Goal: Navigation & Orientation: Find specific page/section

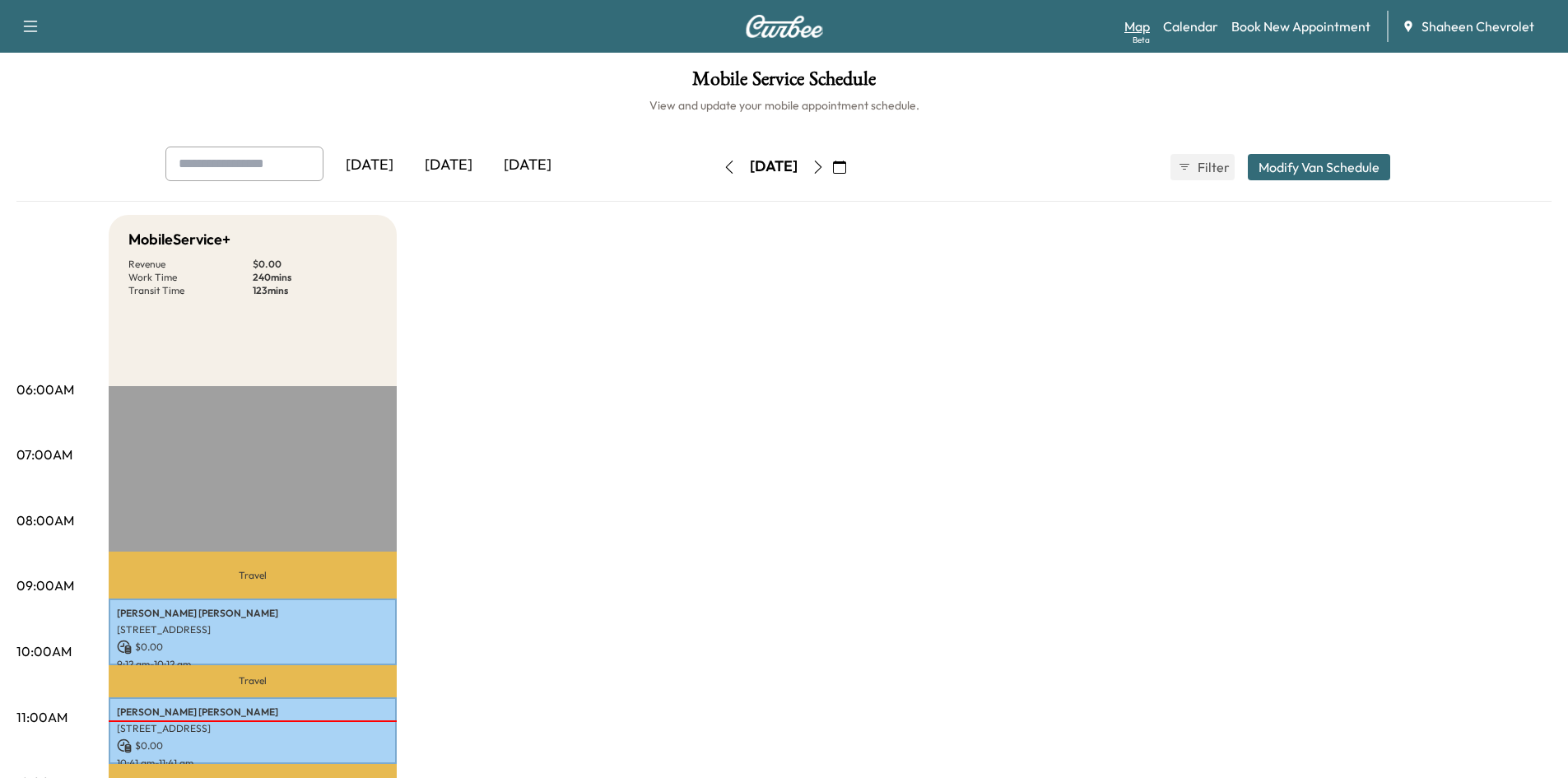
click at [1135, 30] on link "Map Beta" at bounding box center [1137, 26] width 26 height 20
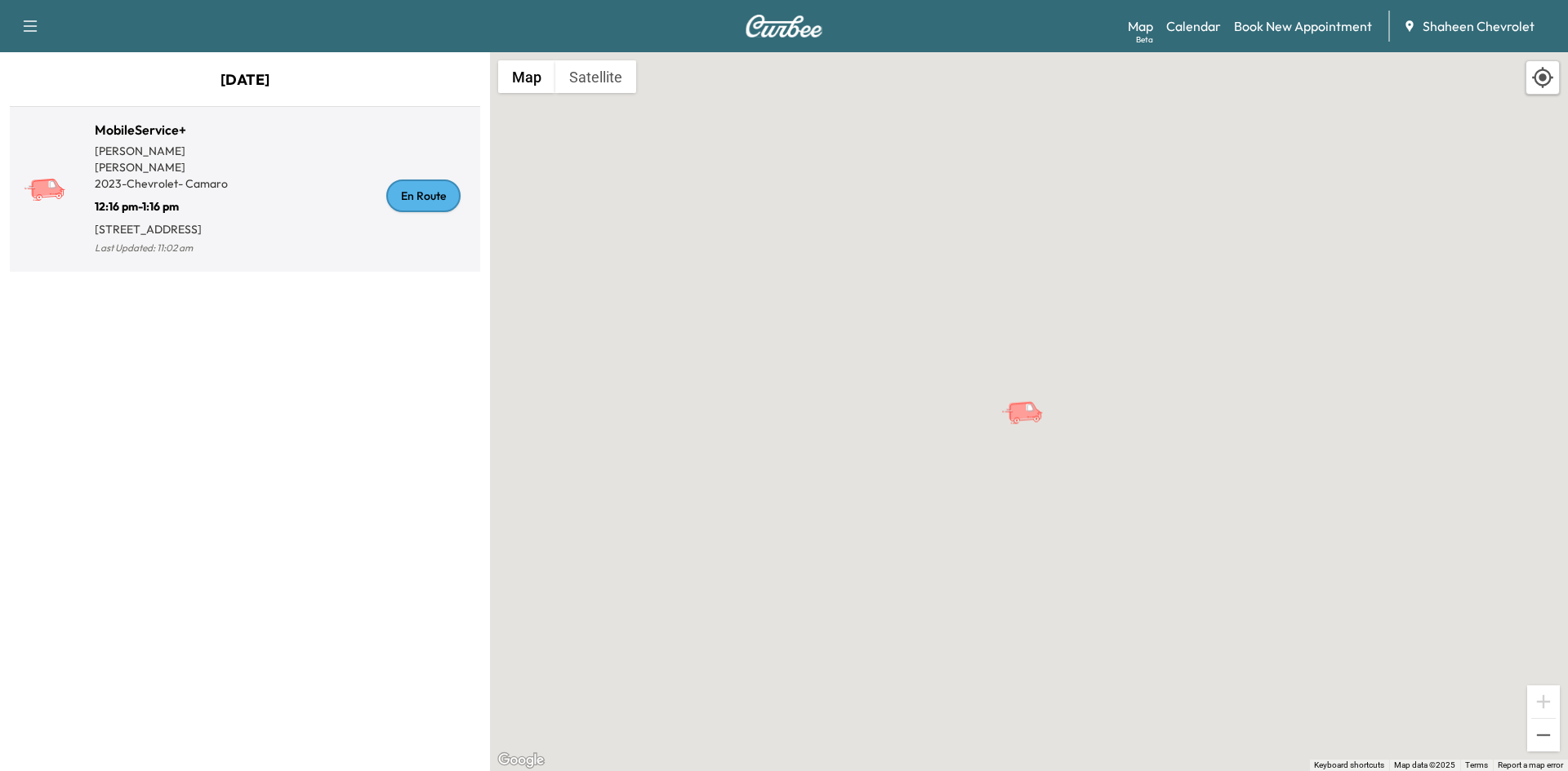
click at [296, 220] on div "En Route" at bounding box center [359, 195] width 229 height 126
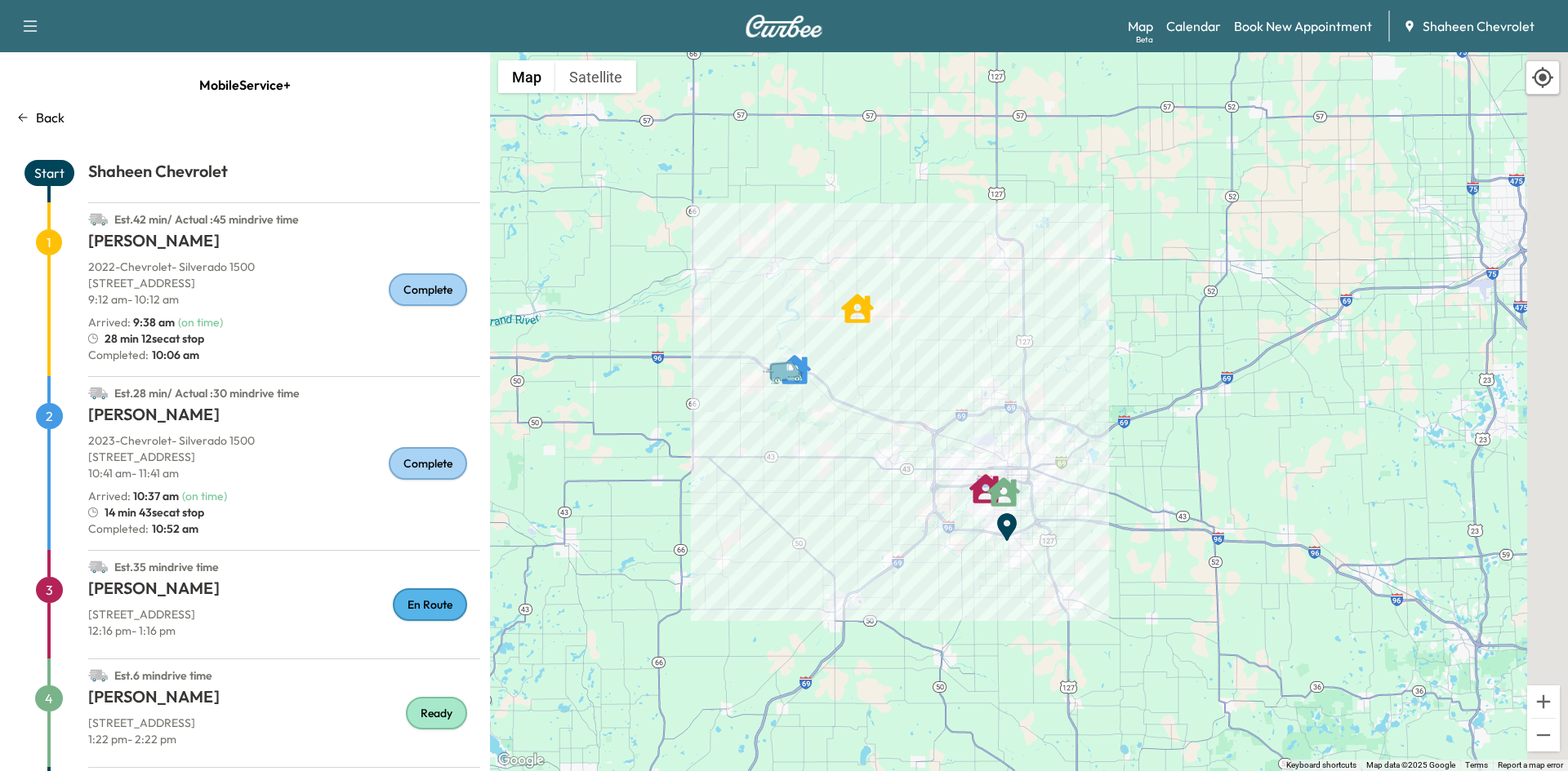
drag, startPoint x: 1022, startPoint y: 497, endPoint x: 850, endPoint y: 455, distance: 177.1
click at [850, 455] on div "To activate drag with keyboard, press Alt + Enter. Once in keyboard drag state,…" at bounding box center [1028, 412] width 1077 height 719
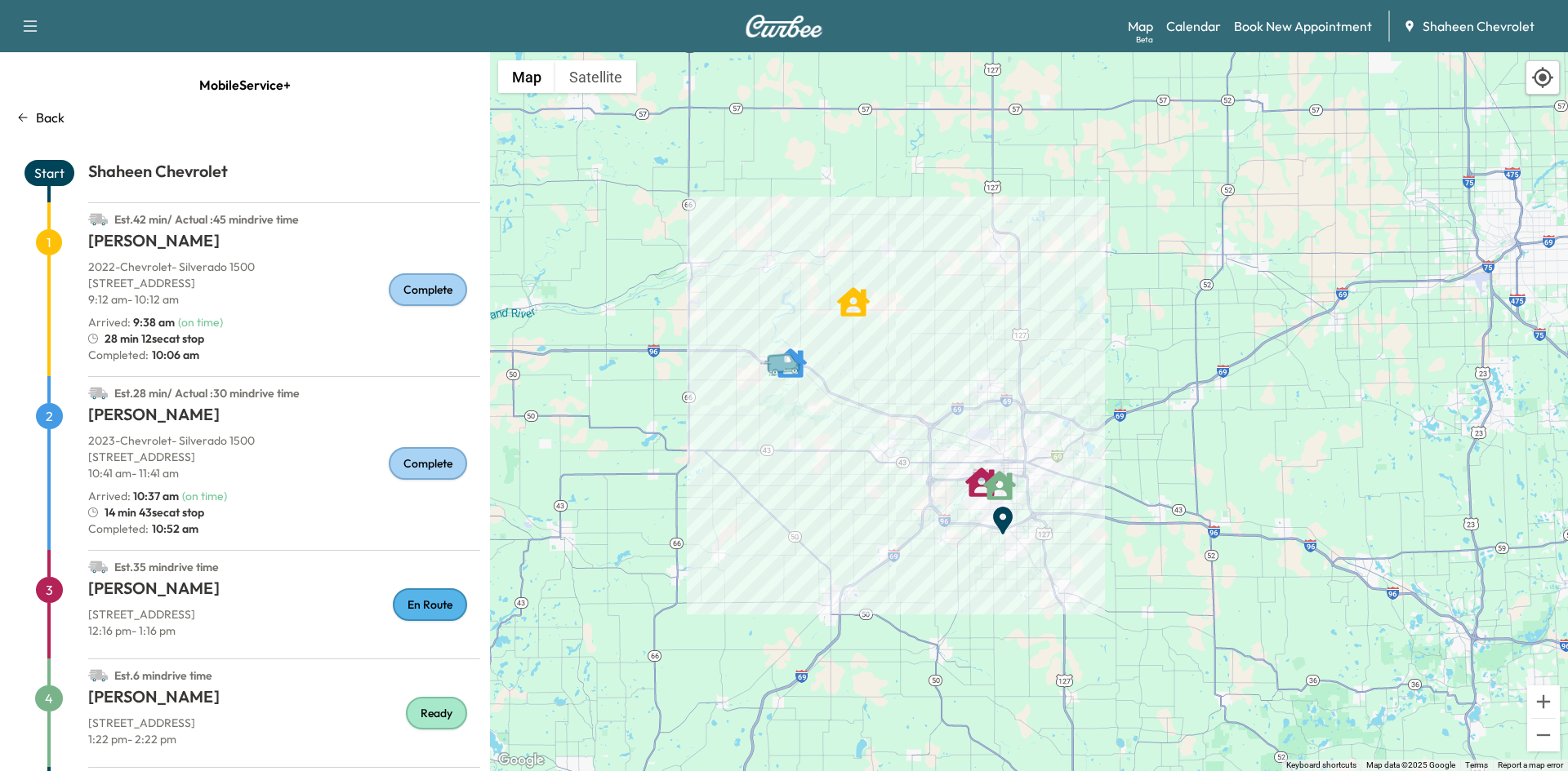
scroll to position [81, 0]
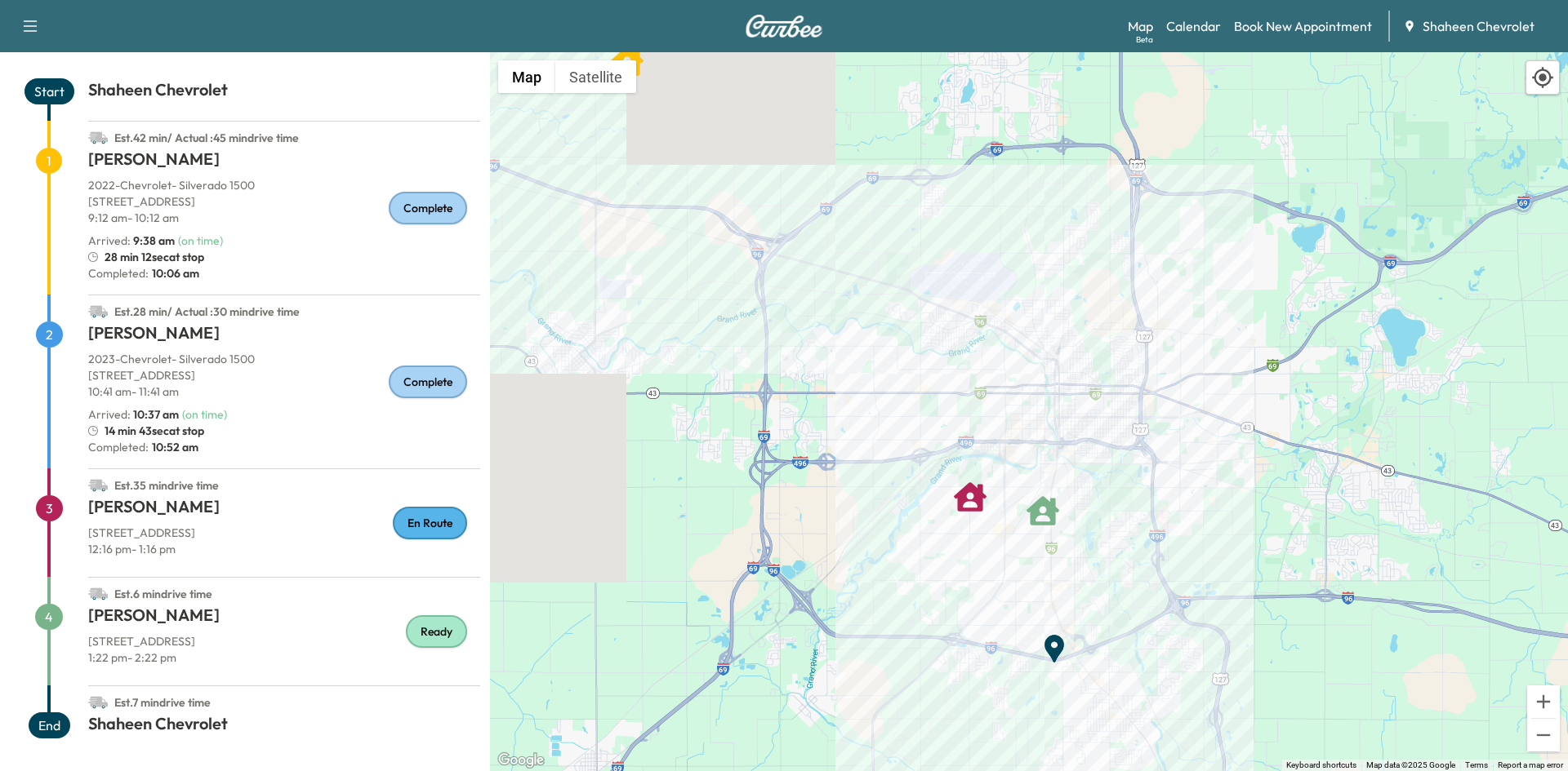
drag, startPoint x: 915, startPoint y: 353, endPoint x: 1055, endPoint y: 762, distance: 432.3
click at [1081, 771] on html "Support Log Out Map Beta Calendar Book New Appointment Shaheen Chevrolet Mobile…" at bounding box center [784, 386] width 1568 height 771
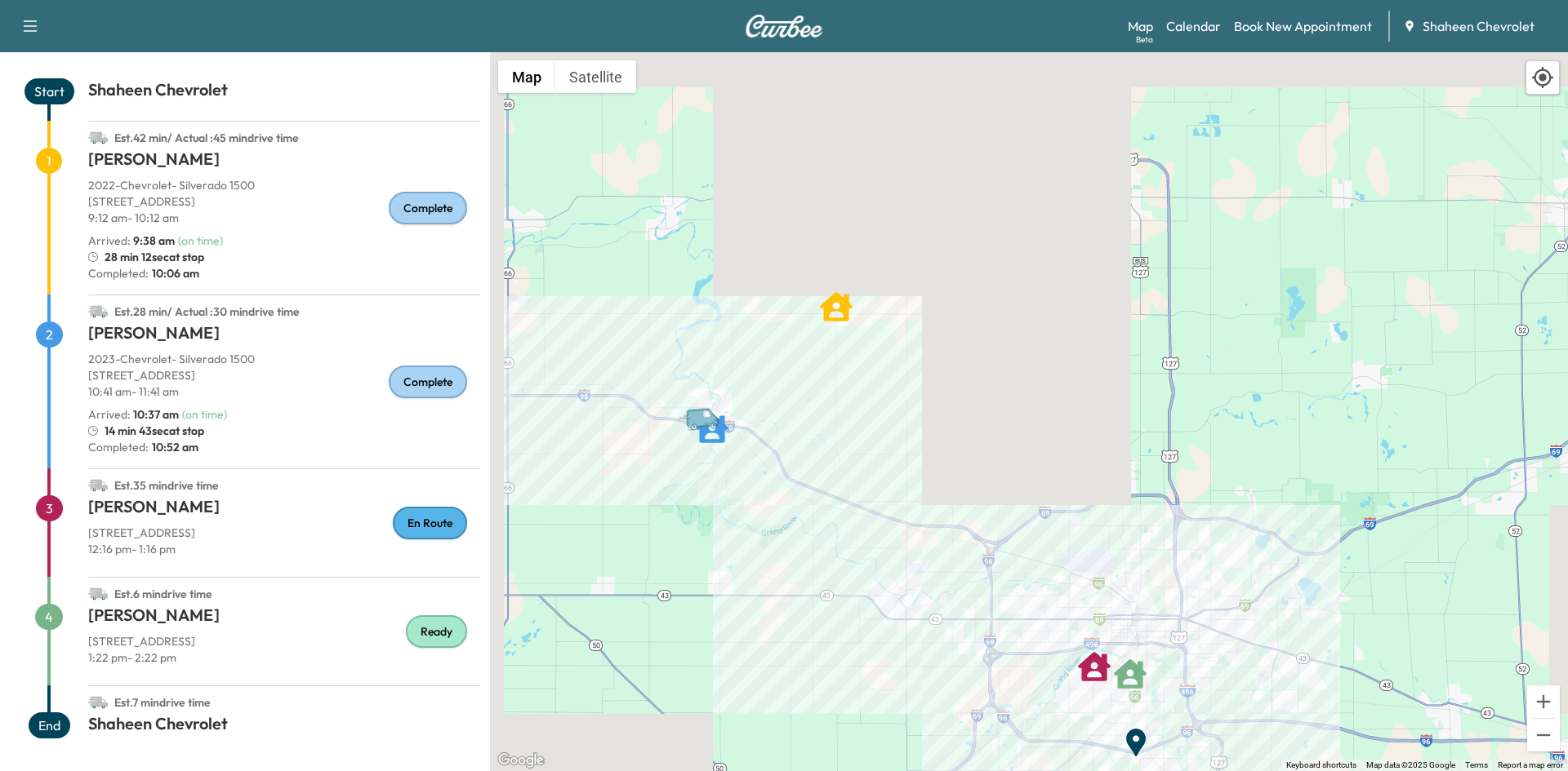
drag, startPoint x: 714, startPoint y: 297, endPoint x: 902, endPoint y: 574, distance: 334.8
click at [902, 577] on div "To activate drag with keyboard, press Alt + Enter. Once in keyboard drag state,…" at bounding box center [1028, 412] width 1077 height 719
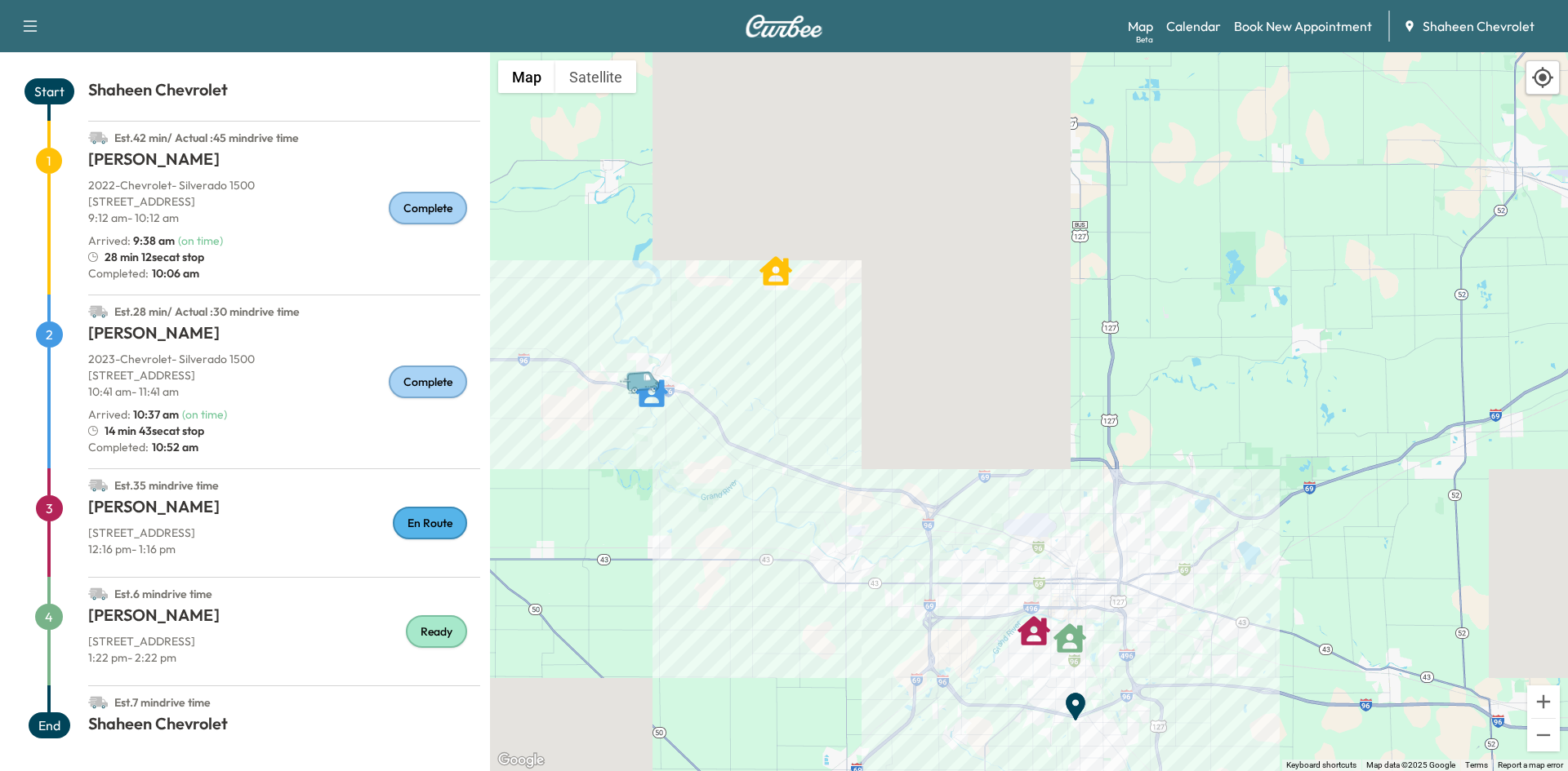
drag, startPoint x: 876, startPoint y: 544, endPoint x: 823, endPoint y: 422, distance: 133.0
click at [800, 488] on div "To activate drag with keyboard, press Alt + Enter. Once in keyboard drag state,…" at bounding box center [1028, 412] width 1077 height 719
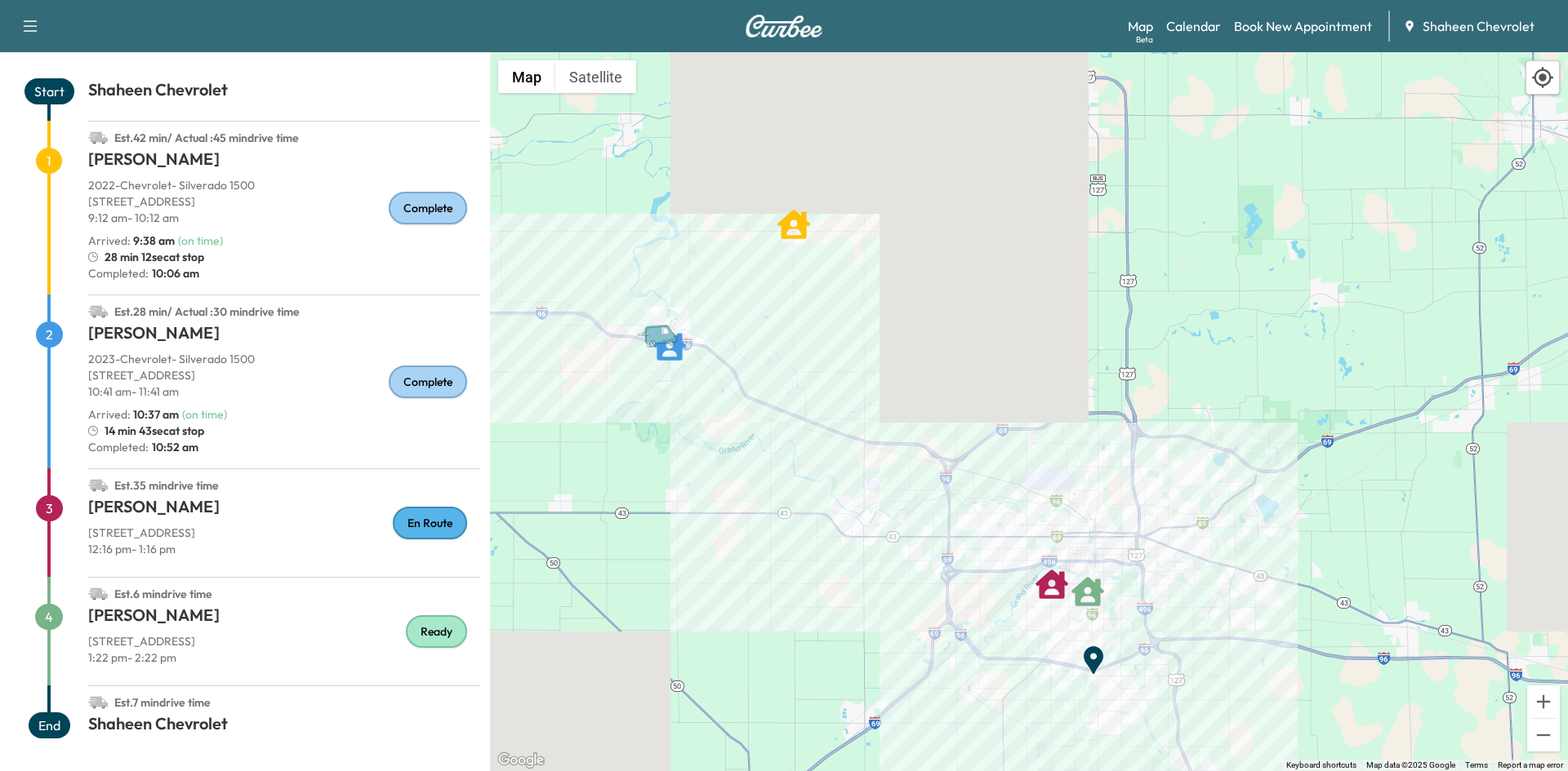
drag, startPoint x: 823, startPoint y: 422, endPoint x: 818, endPoint y: 397, distance: 25.5
click at [818, 400] on div "To activate drag with keyboard, press Alt + Enter. Once in keyboard drag state,…" at bounding box center [1028, 412] width 1077 height 719
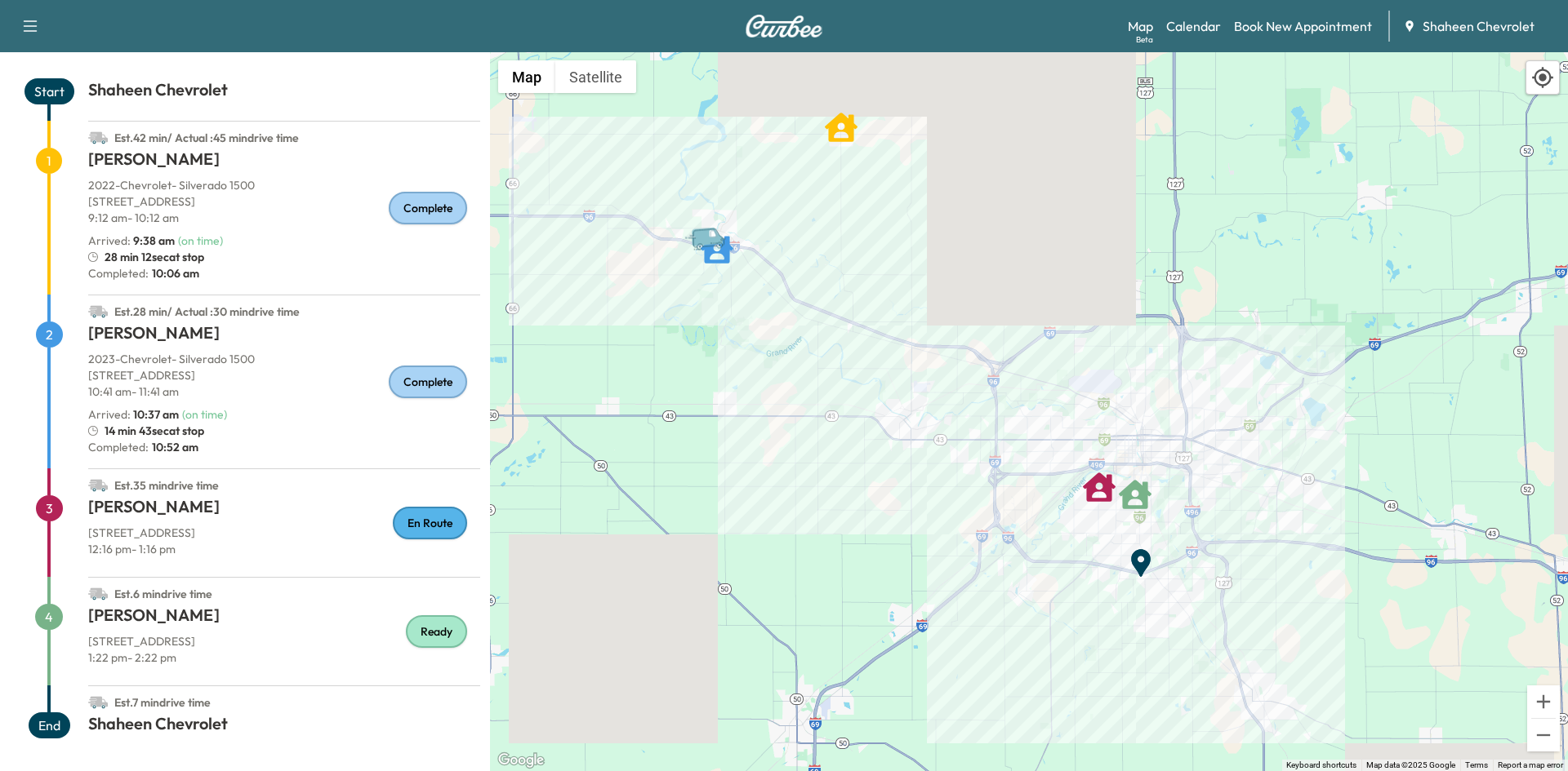
drag, startPoint x: 829, startPoint y: 484, endPoint x: 884, endPoint y: 396, distance: 103.8
click at [884, 396] on div "To activate drag with keyboard, press Alt + Enter. Once in keyboard drag state,…" at bounding box center [1028, 412] width 1077 height 719
